Goal: Information Seeking & Learning: Understand process/instructions

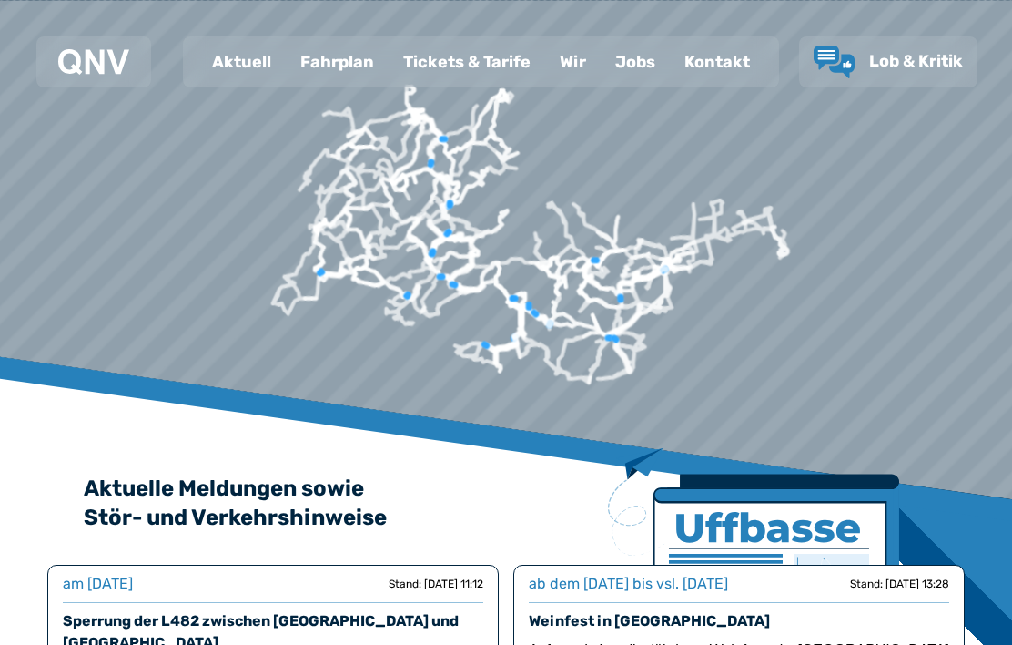
click at [348, 66] on div "Fahrplan" at bounding box center [337, 61] width 103 height 47
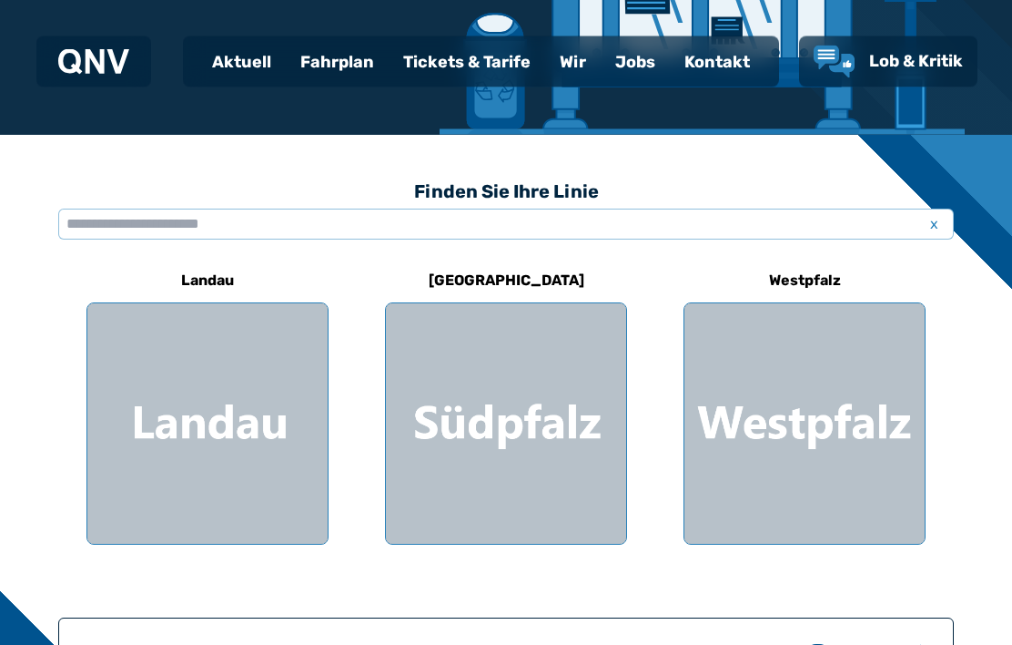
scroll to position [381, 0]
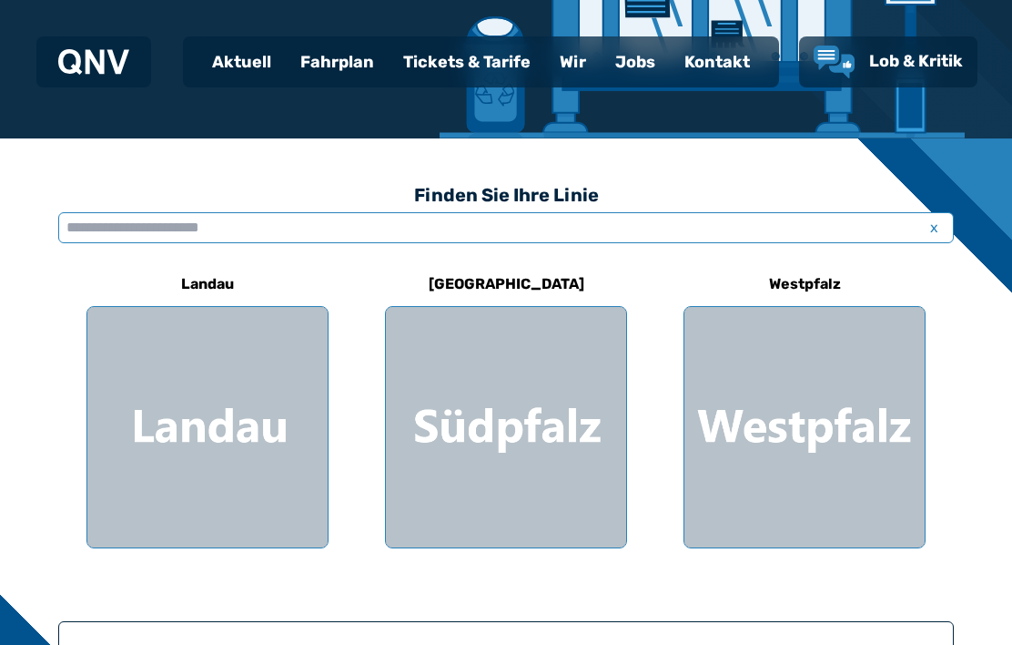
click at [103, 224] on input "text" at bounding box center [506, 227] width 896 height 31
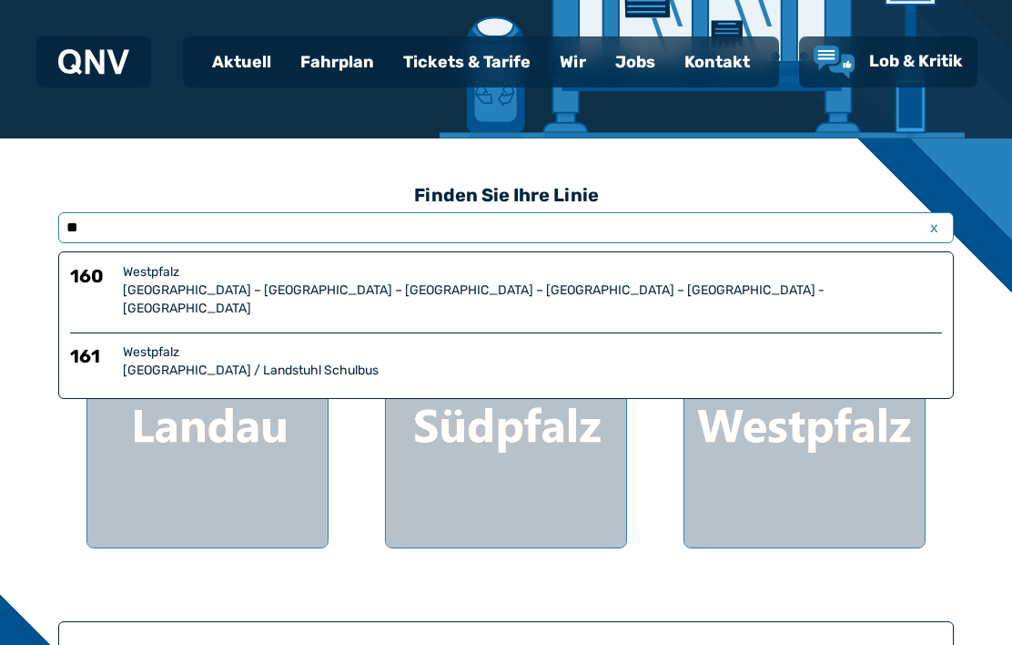
type input "***"
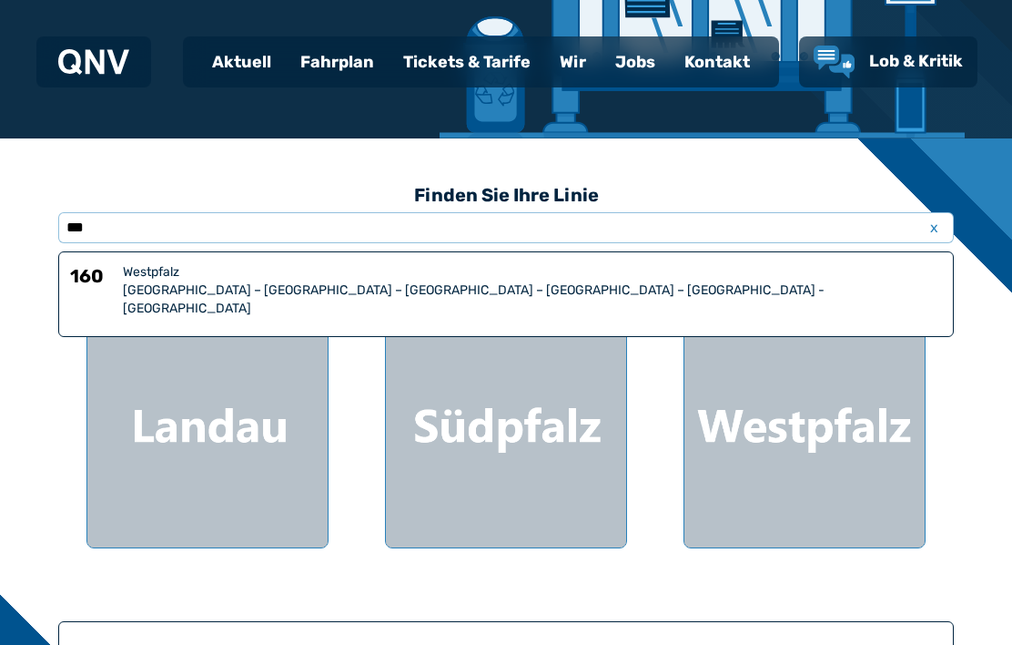
click at [139, 279] on div "Westpfalz" at bounding box center [532, 272] width 819 height 18
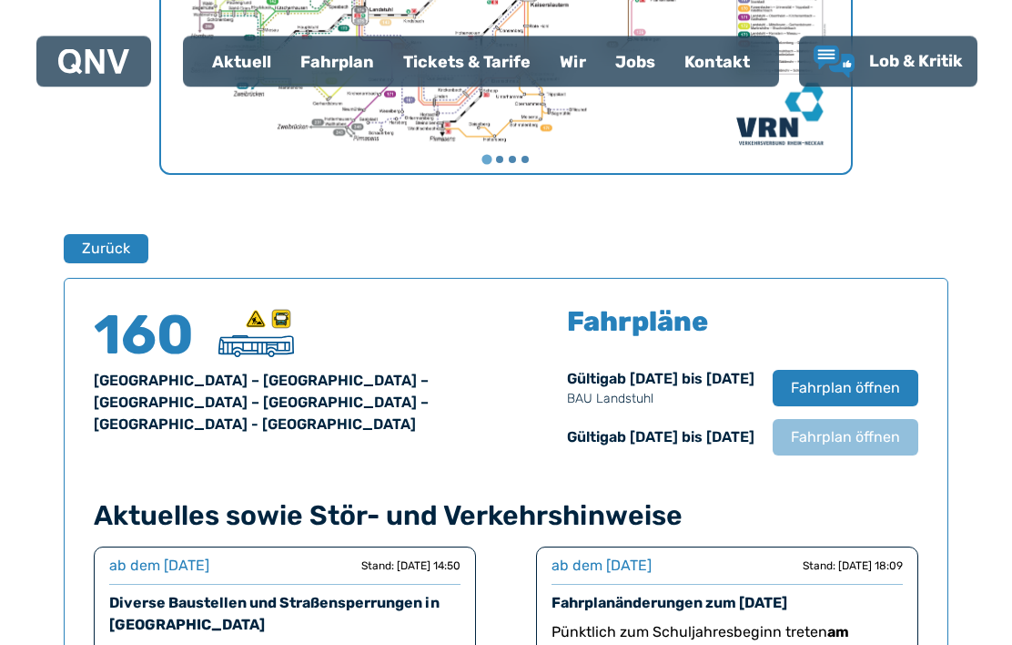
scroll to position [1200, 0]
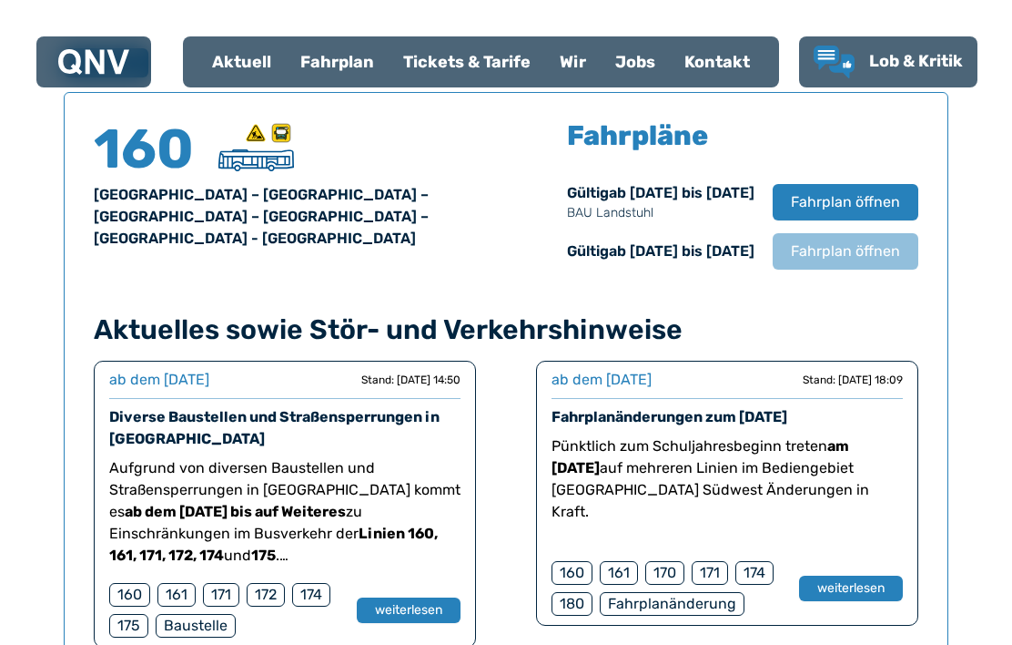
click at [827, 252] on span "Fahrplan öffnen" at bounding box center [845, 251] width 109 height 22
click at [661, 610] on div "Fahrplanänderung" at bounding box center [672, 604] width 145 height 24
click at [838, 594] on button "weiterlesen" at bounding box center [851, 587] width 104 height 25
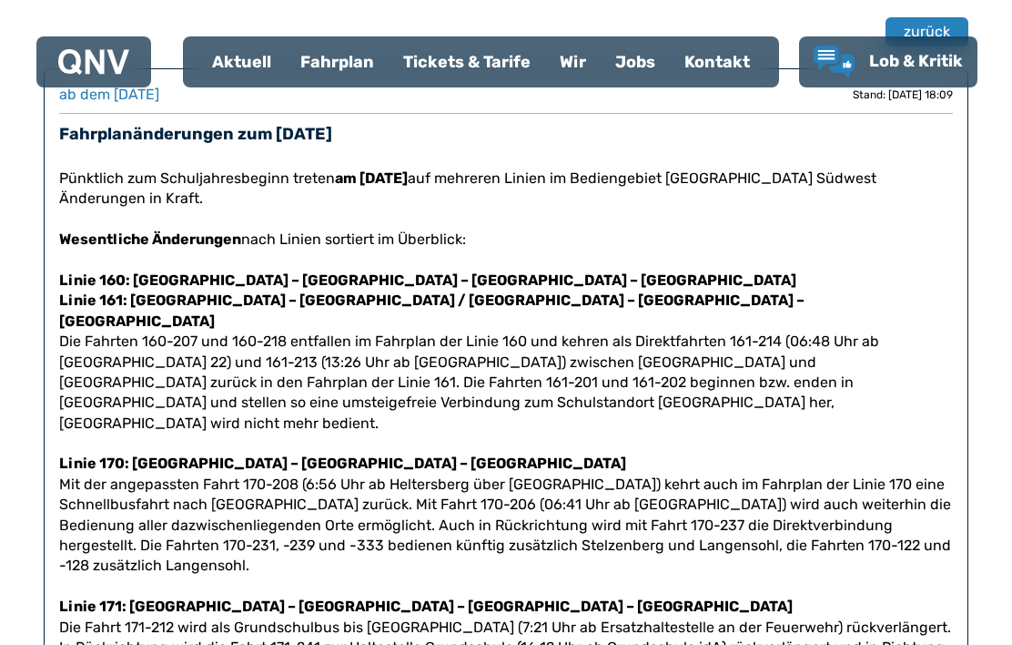
scroll to position [645, 0]
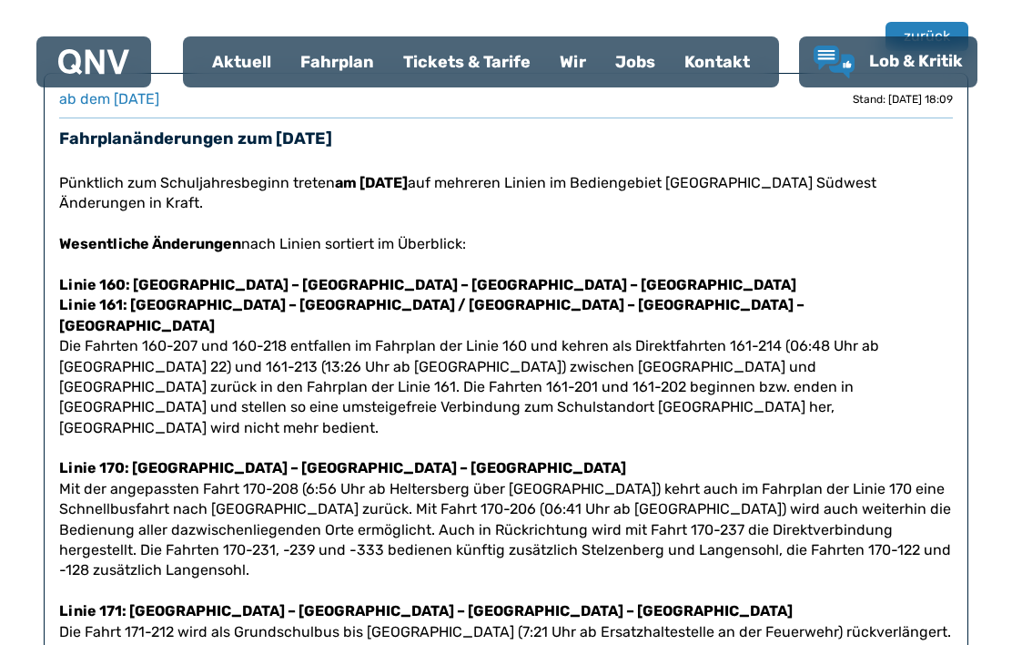
click at [350, 58] on div "Fahrplan" at bounding box center [337, 61] width 103 height 47
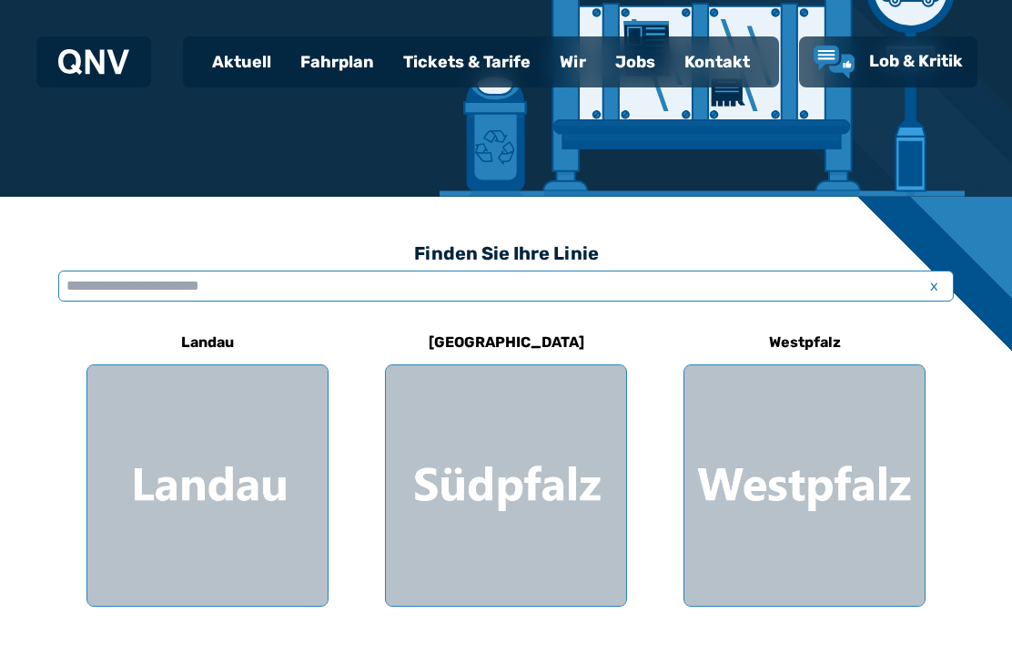
click at [67, 289] on input "text" at bounding box center [506, 285] width 896 height 31
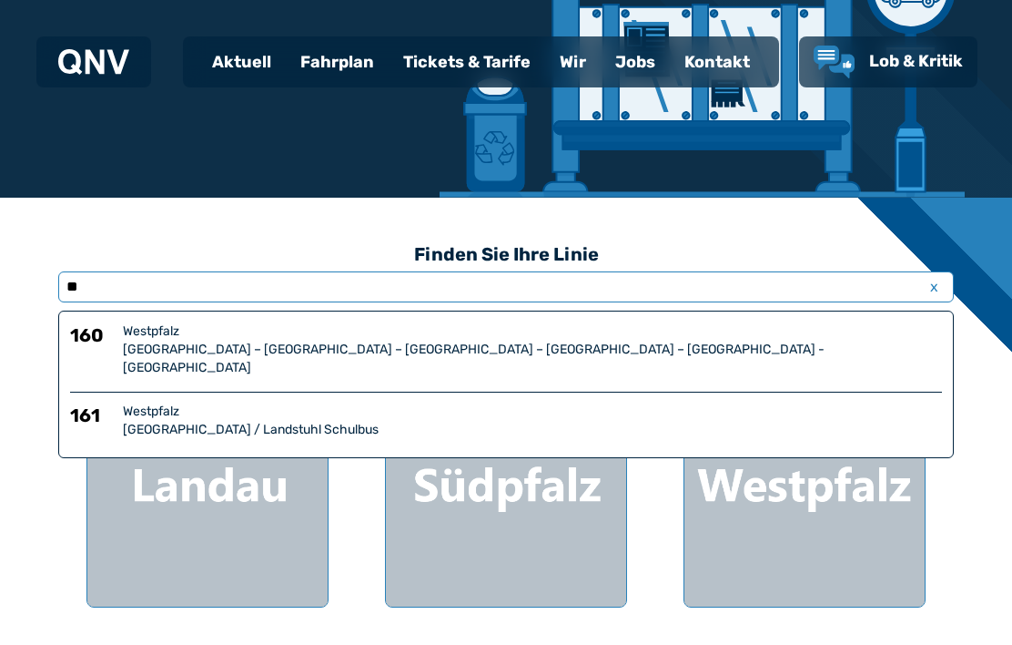
type input "***"
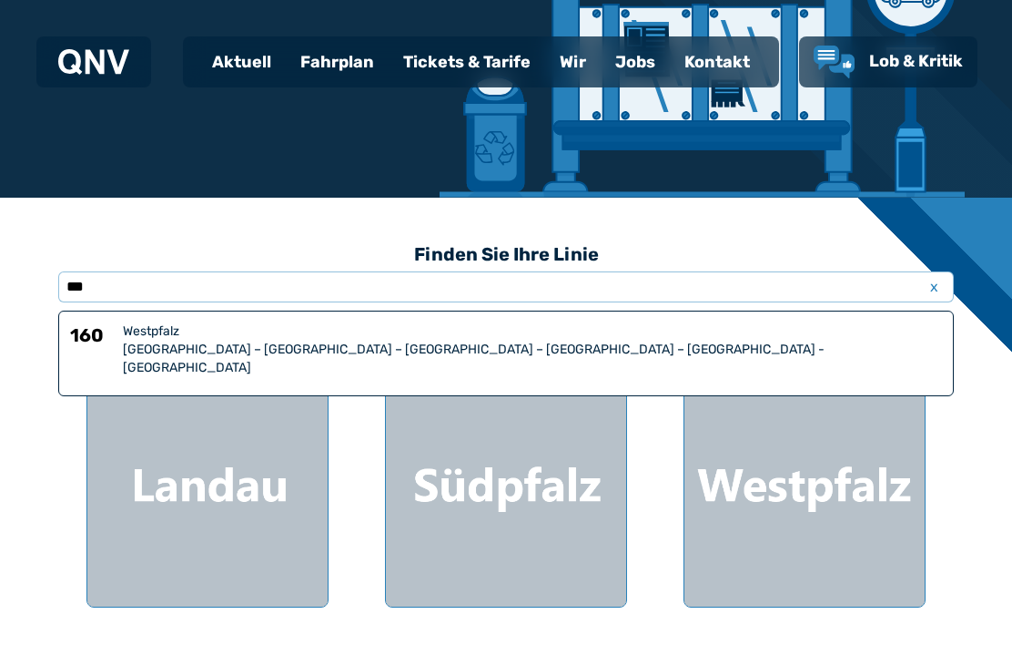
click at [131, 334] on div "Westpfalz" at bounding box center [532, 331] width 819 height 18
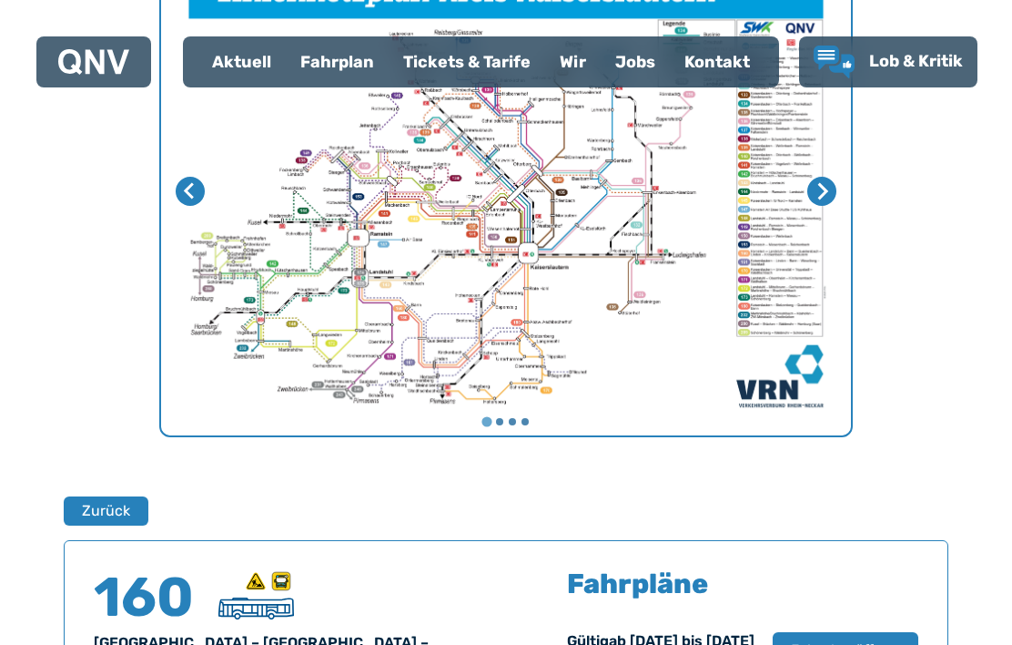
scroll to position [1200, 0]
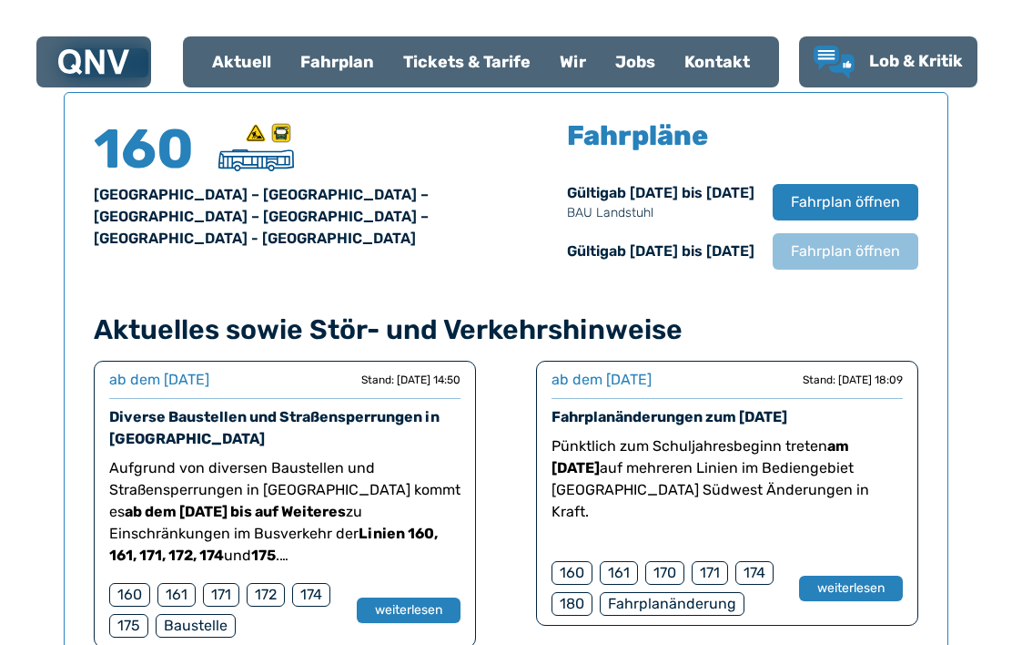
click at [137, 198] on div "[GEOGRAPHIC_DATA] – [GEOGRAPHIC_DATA] – [GEOGRAPHIC_DATA] – [GEOGRAPHIC_DATA] –…" at bounding box center [289, 217] width 391 height 66
click at [807, 207] on span "Fahrplan öffnen" at bounding box center [845, 202] width 109 height 22
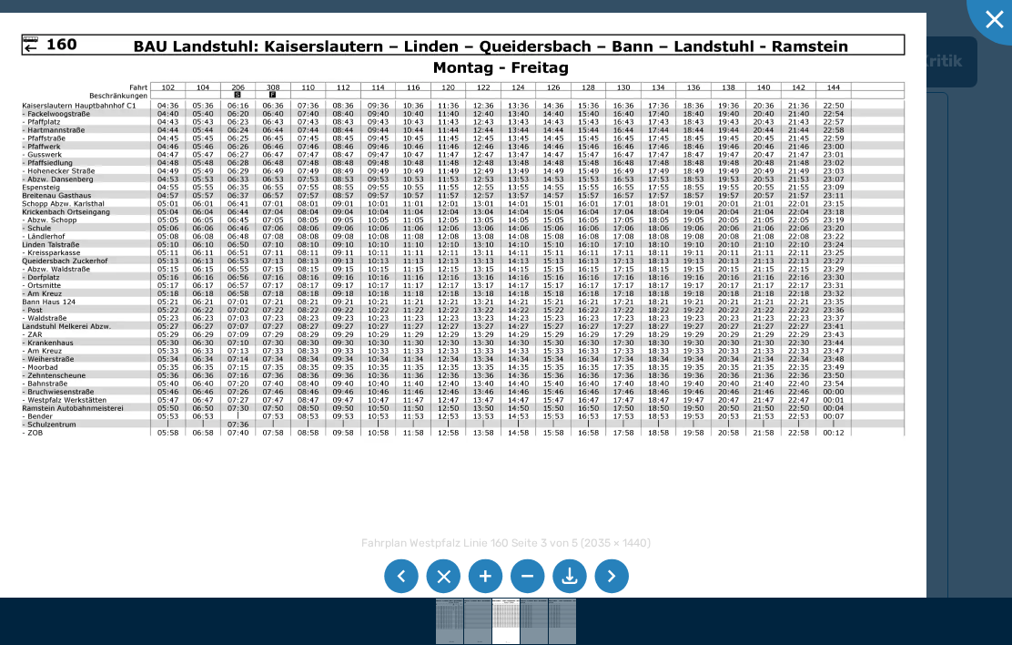
click at [563, 644] on img at bounding box center [563, 621] width 65 height 46
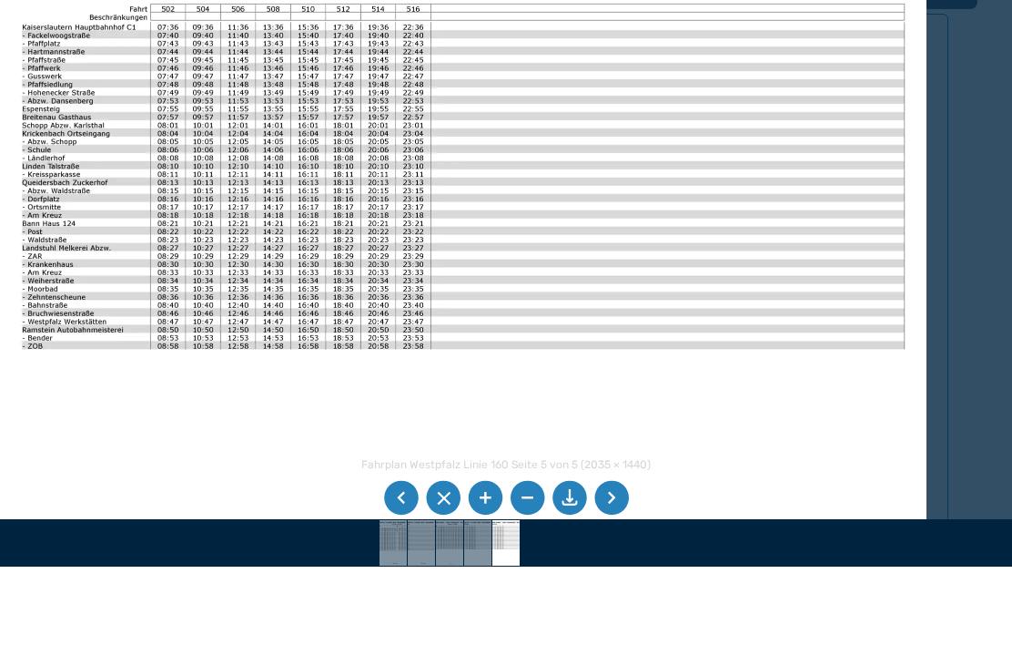
scroll to position [1279, 0]
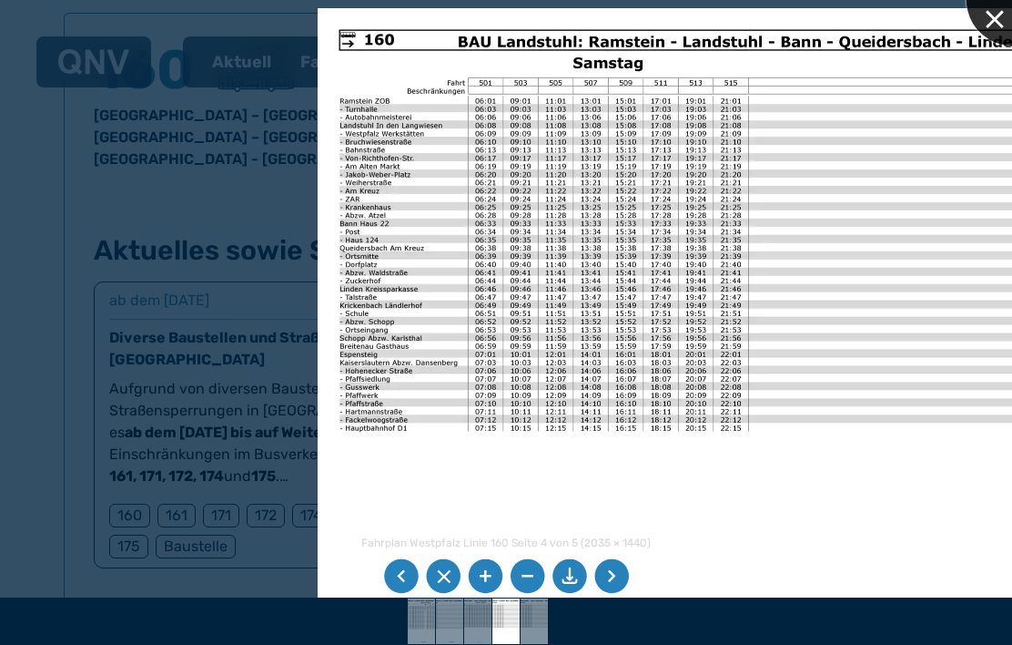
click at [989, 33] on div at bounding box center [1012, -1] width 91 height 91
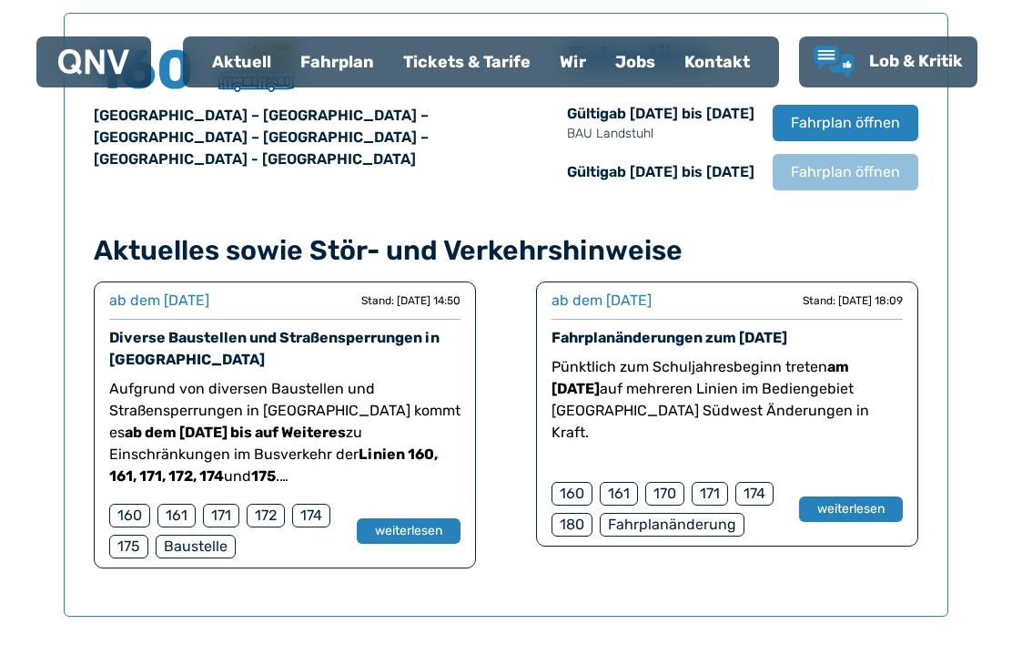
click at [845, 513] on button "weiterlesen" at bounding box center [851, 508] width 104 height 25
